Goal: Complete application form: Complete application form

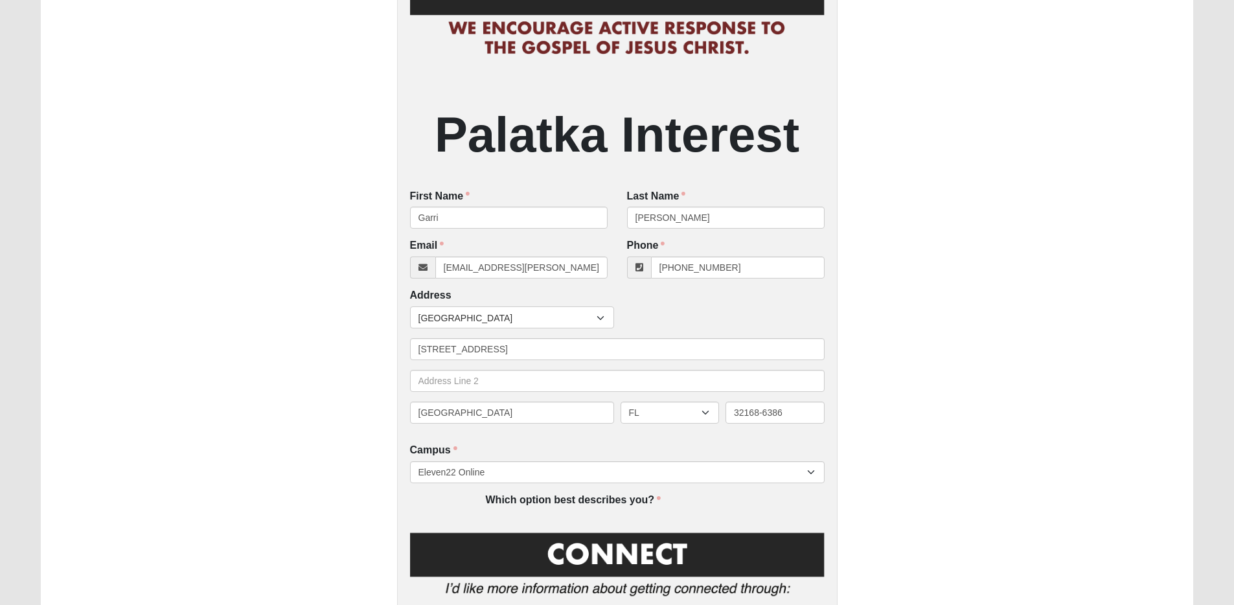
scroll to position [286, 0]
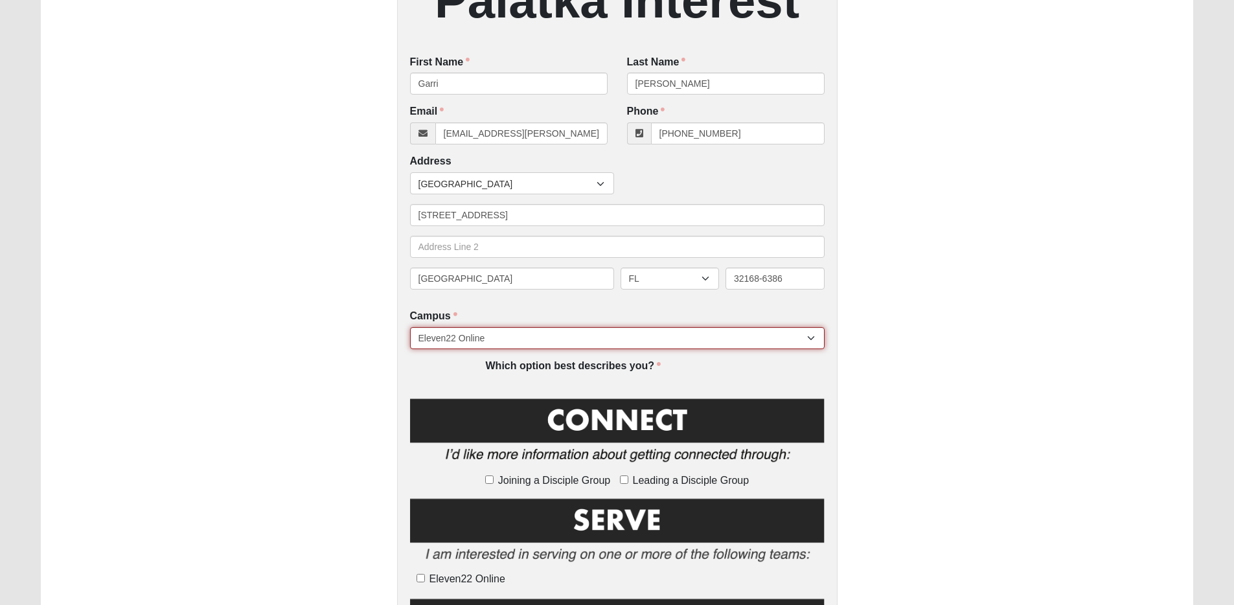
click at [511, 341] on select "Arlington Baymeadows College Park Orlando (Coming Soon) Eleven22 Online Fleming…" at bounding box center [617, 338] width 414 height 22
click at [410, 328] on select "Arlington Baymeadows College Park Orlando (Coming Soon) Eleven22 Online Fleming…" at bounding box center [617, 338] width 414 height 22
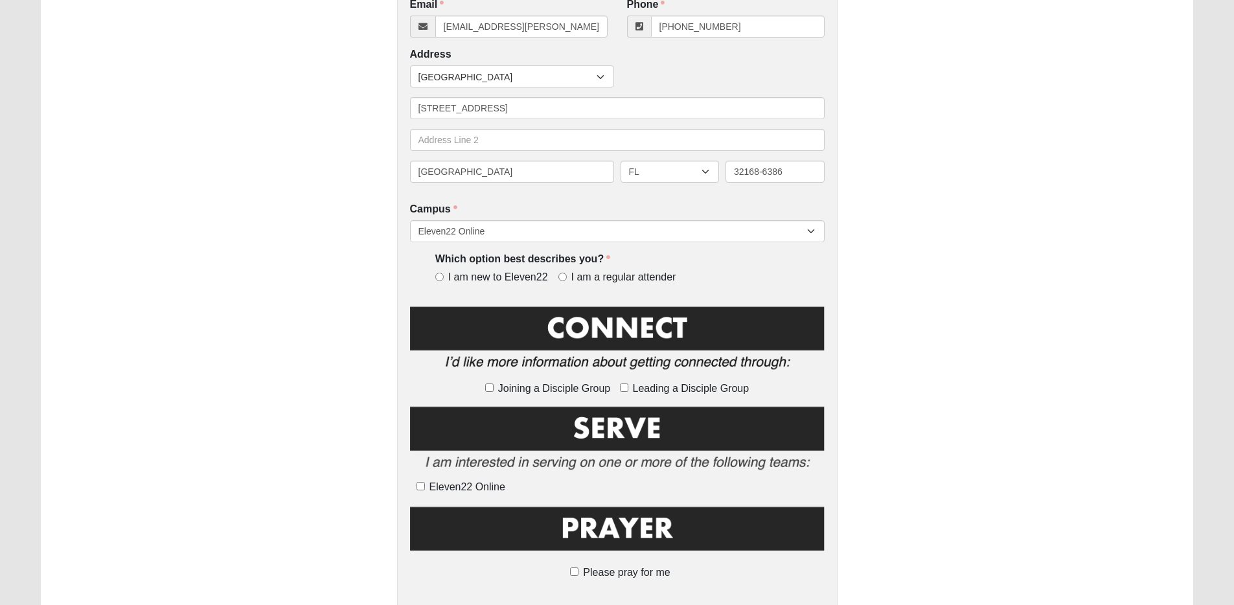
scroll to position [389, 0]
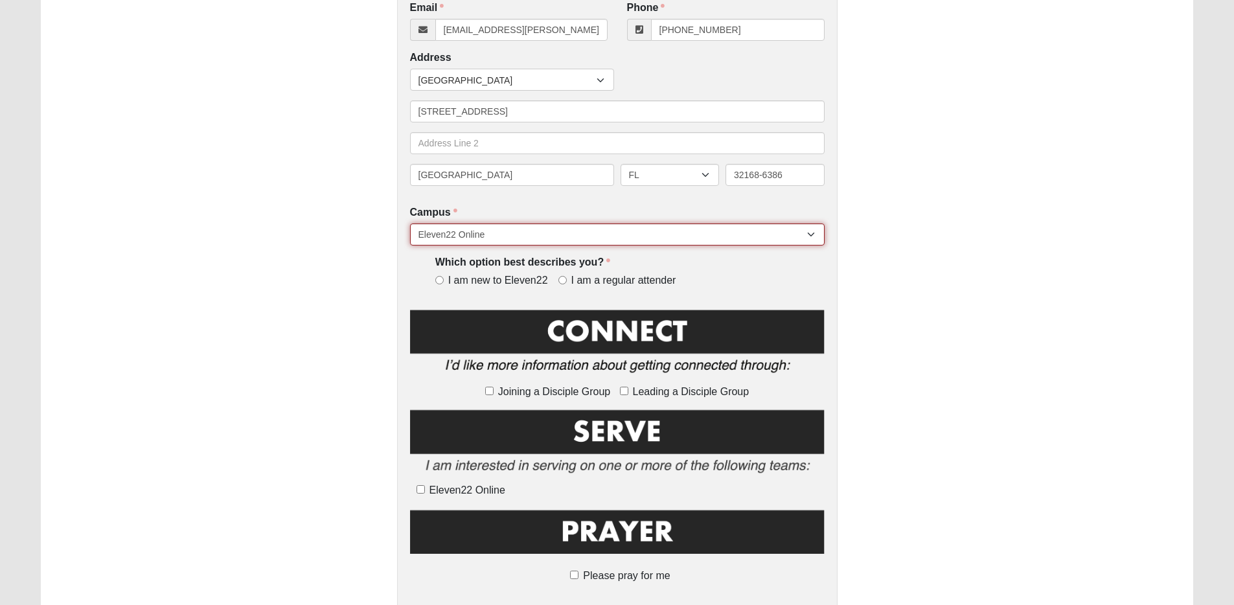
click at [701, 232] on select "Arlington Baymeadows College Park Orlando (Coming Soon) Eleven22 Online Fleming…" at bounding box center [617, 234] width 414 height 22
select select "5"
click at [410, 224] on select "Arlington Baymeadows College Park Orlando (Coming Soon) Eleven22 Online Fleming…" at bounding box center [617, 234] width 414 height 22
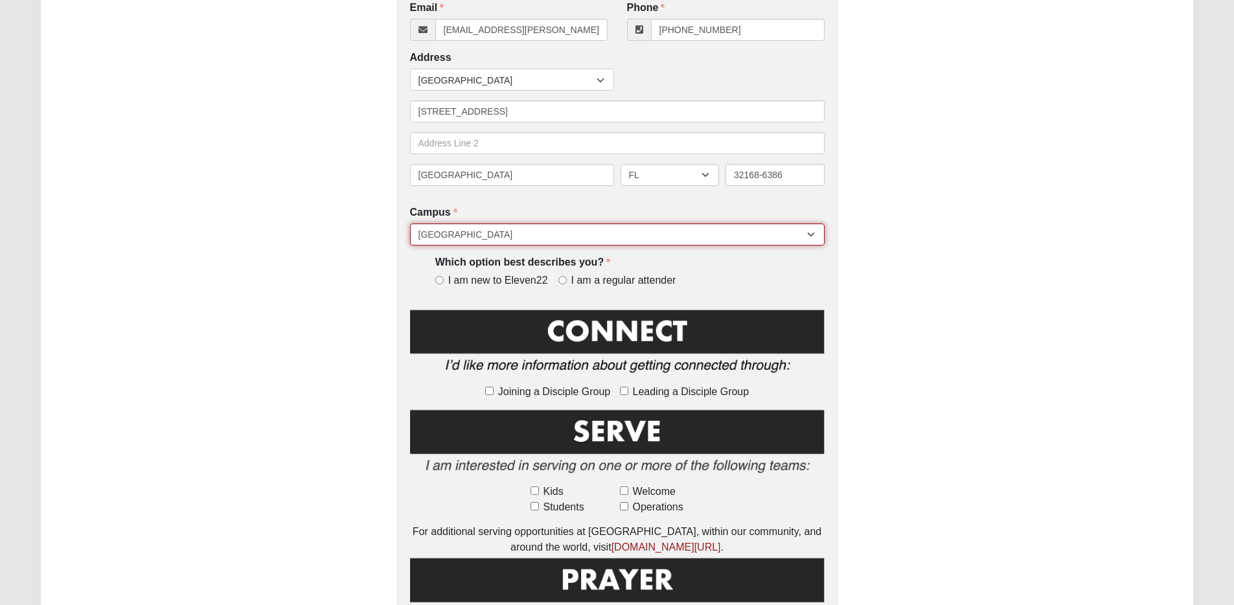
click at [630, 233] on select "Arlington Baymeadows College Park Orlando (Coming Soon) Eleven22 Online Fleming…" at bounding box center [617, 234] width 414 height 22
click at [410, 224] on select "Arlington Baymeadows College Park Orlando (Coming Soon) Eleven22 Online Fleming…" at bounding box center [617, 234] width 414 height 22
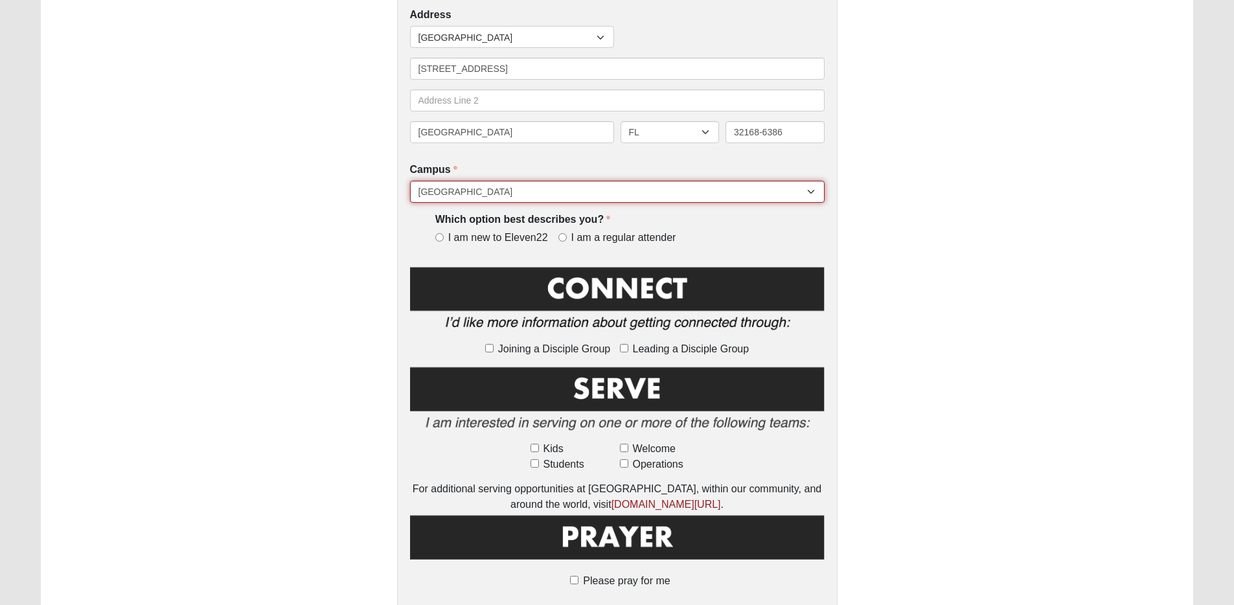
scroll to position [433, 0]
